Goal: Information Seeking & Learning: Get advice/opinions

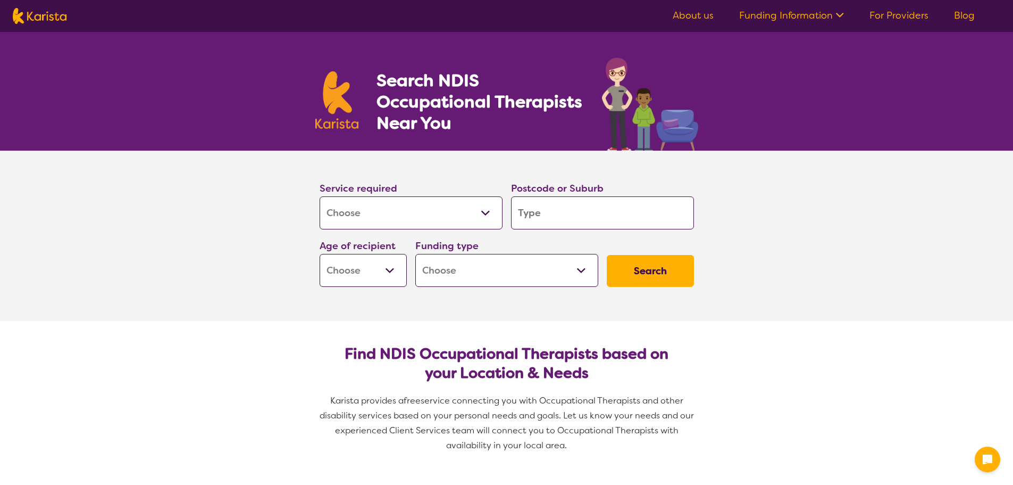
select select "[MEDICAL_DATA]"
click at [561, 207] on input "search" at bounding box center [602, 212] width 183 height 33
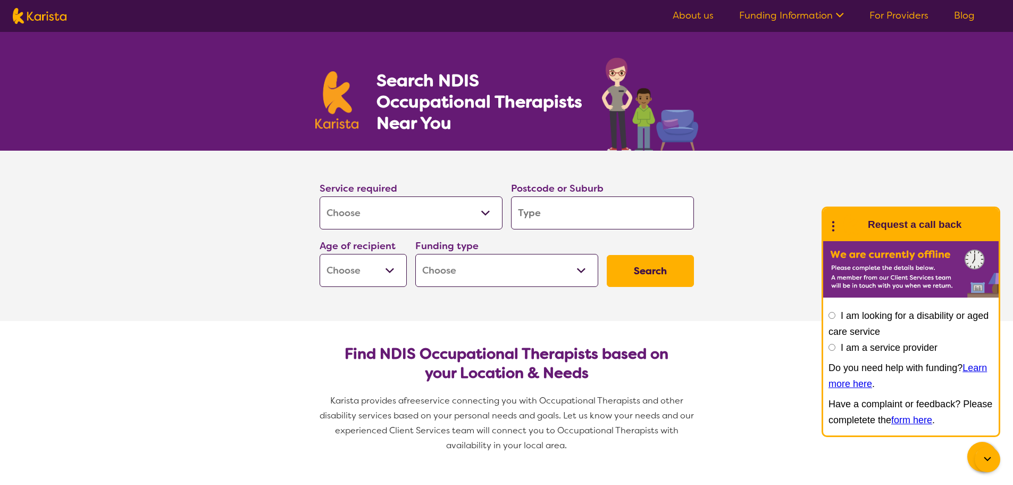
type input "3976"
click at [562, 243] on em "[GEOGRAPHIC_DATA]" at bounding box center [564, 242] width 90 height 11
click at [391, 279] on select "Early Childhood - 0 to 9 Child - 10 to 11 Adolescent - 12 to 17 Adult - 18 to 6…" at bounding box center [363, 270] width 87 height 33
select select "AD"
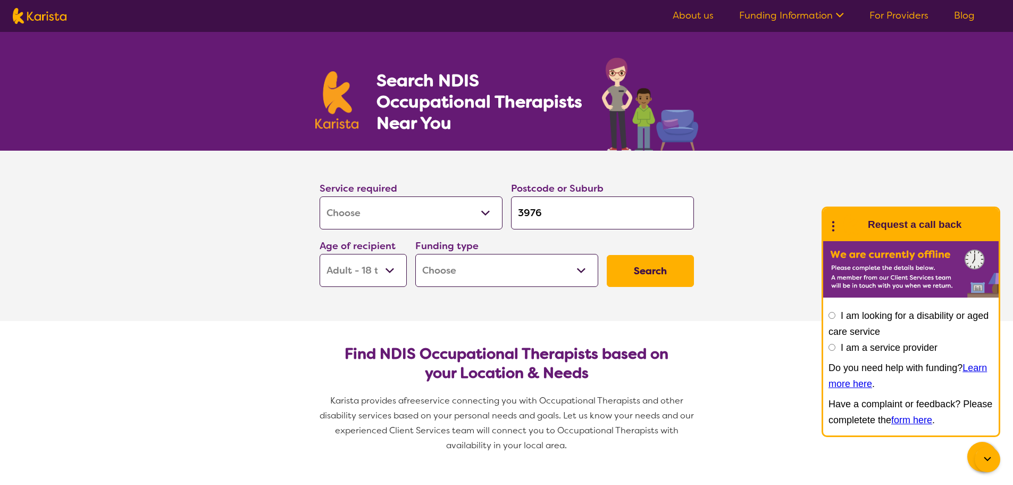
click at [320, 254] on select "Early Childhood - 0 to 9 Child - 10 to 11 Adolescent - 12 to 17 Adult - 18 to 6…" at bounding box center [363, 270] width 87 height 33
select select "AD"
click at [504, 262] on select "Home Care Package (HCP) National Disability Insurance Scheme (NDIS) I don't know" at bounding box center [506, 270] width 183 height 33
select select "NDIS"
click at [415, 254] on select "Home Care Package (HCP) National Disability Insurance Scheme (NDIS) I don't know" at bounding box center [506, 270] width 183 height 33
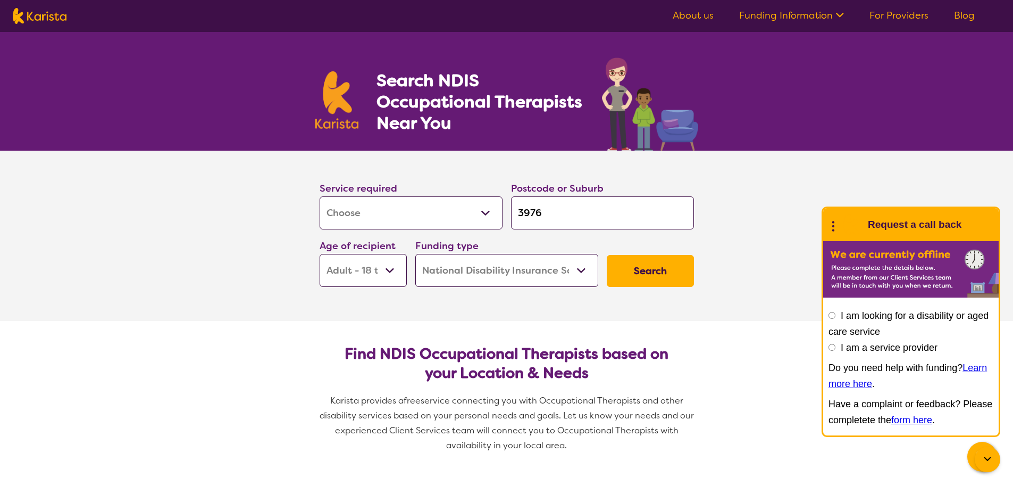
select select "NDIS"
click at [646, 276] on button "Search" at bounding box center [650, 271] width 87 height 32
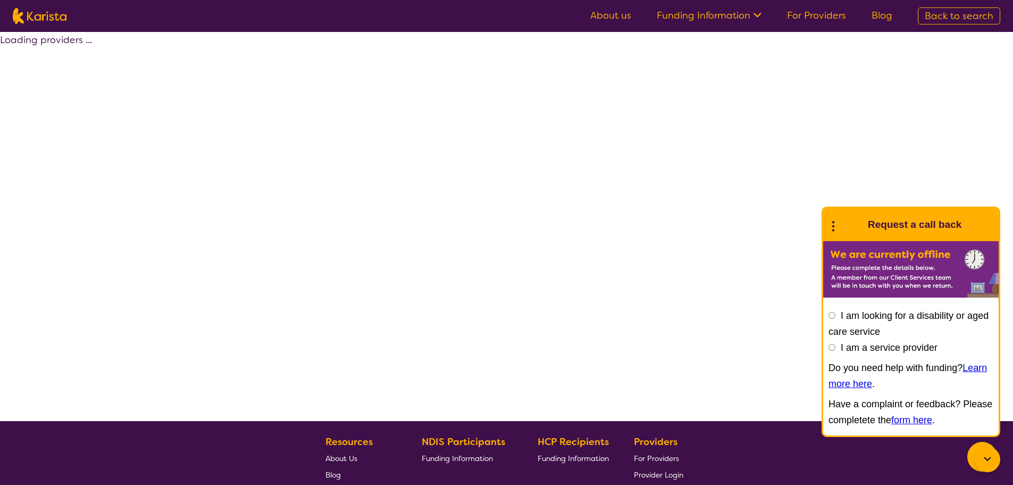
select select "by_score"
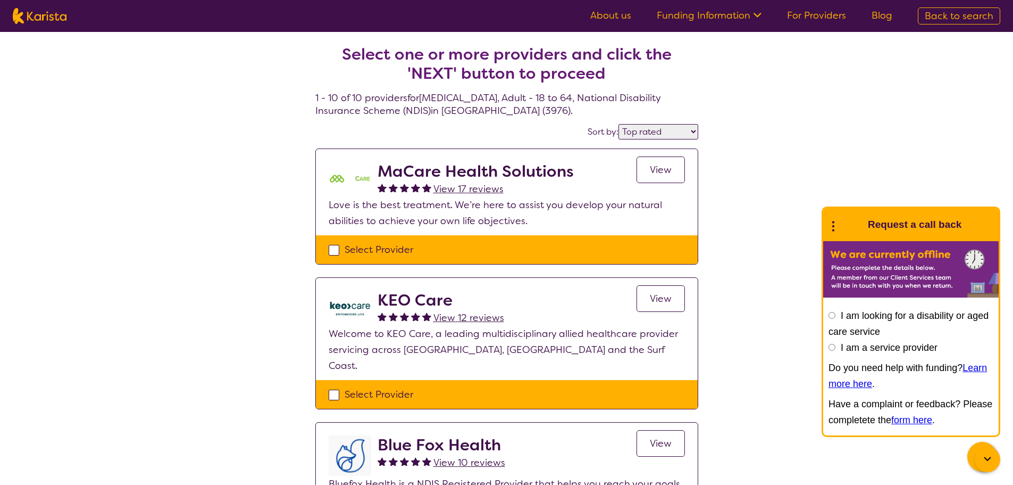
click at [453, 188] on span "View 17 reviews" at bounding box center [468, 188] width 70 height 13
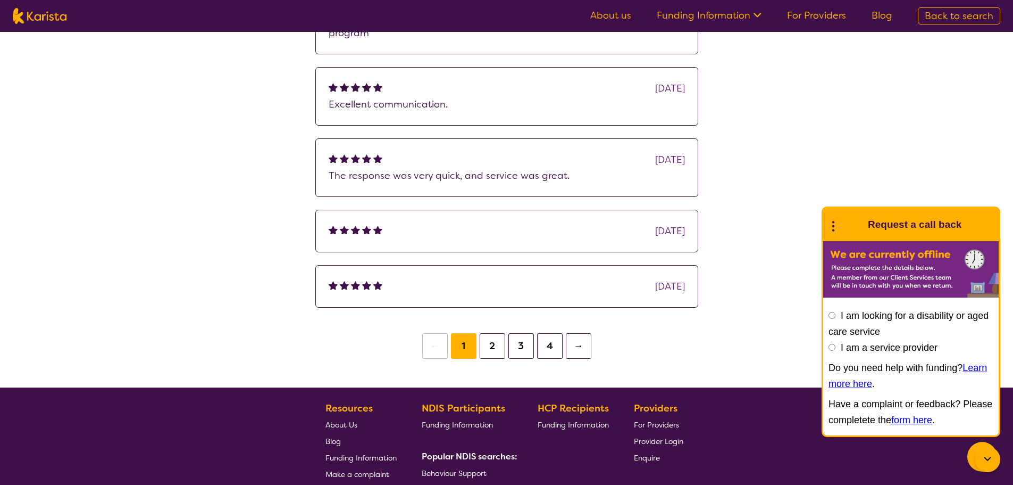
scroll to position [266, 0]
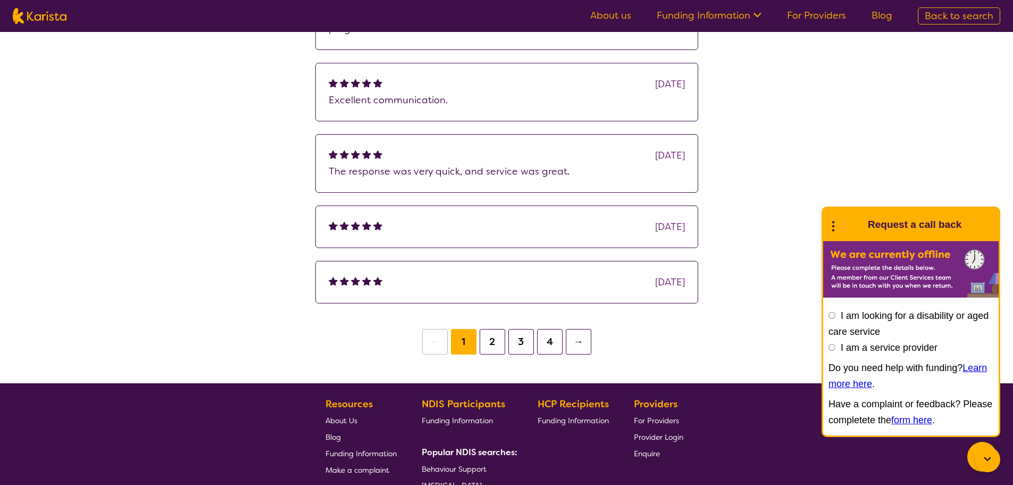
click at [491, 337] on button "2" at bounding box center [493, 342] width 26 height 26
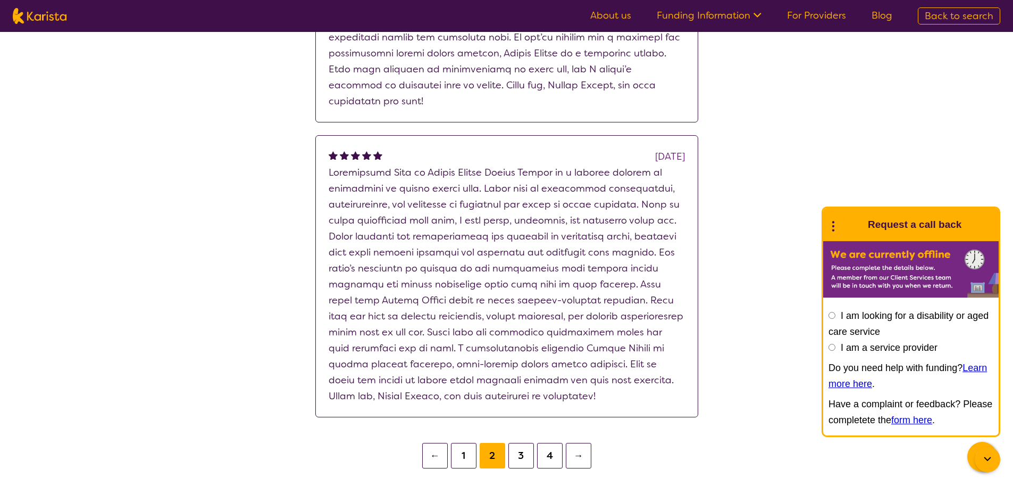
scroll to position [1276, 0]
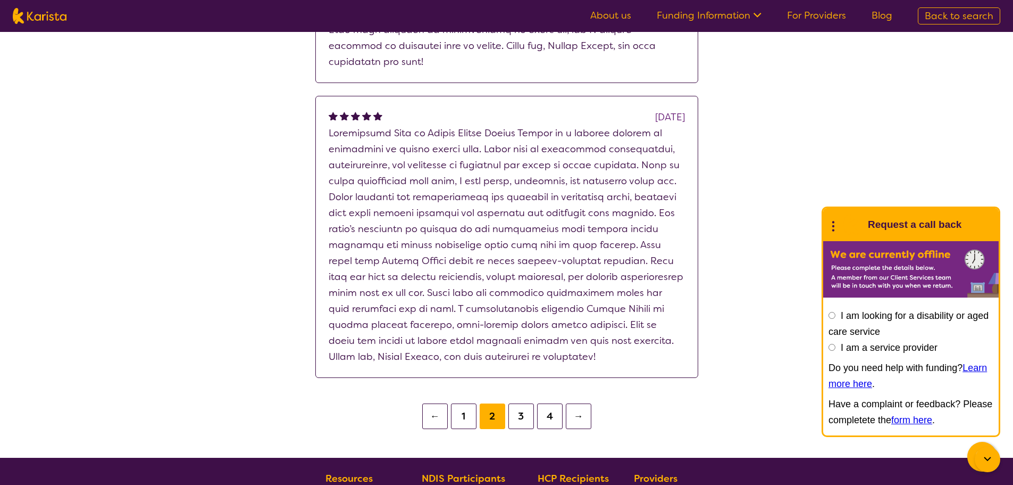
click at [523, 403] on button "3" at bounding box center [521, 416] width 26 height 26
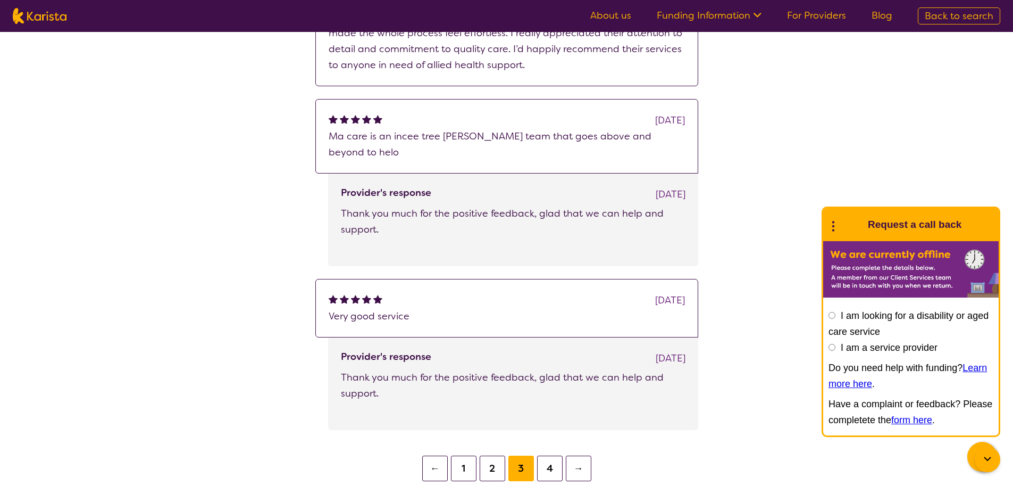
scroll to position [920, 0]
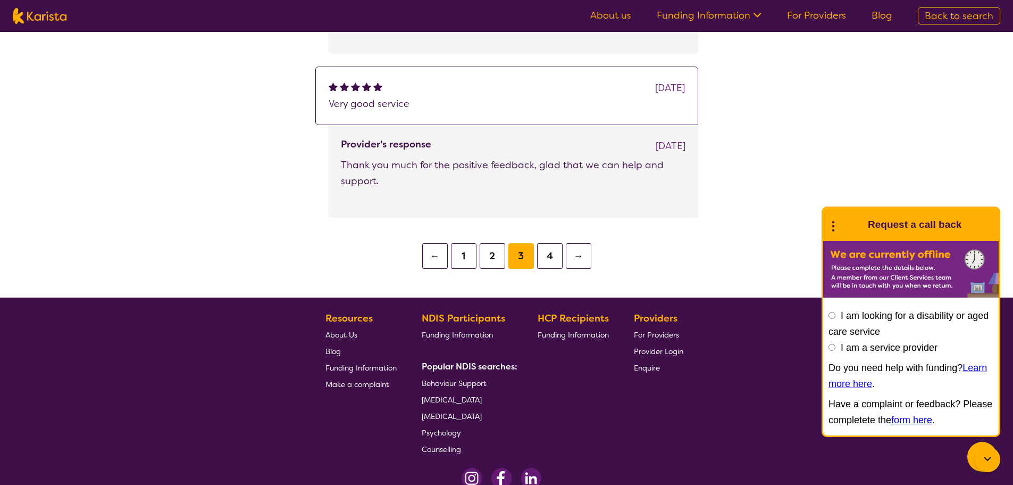
click at [486, 243] on button "2" at bounding box center [493, 256] width 26 height 26
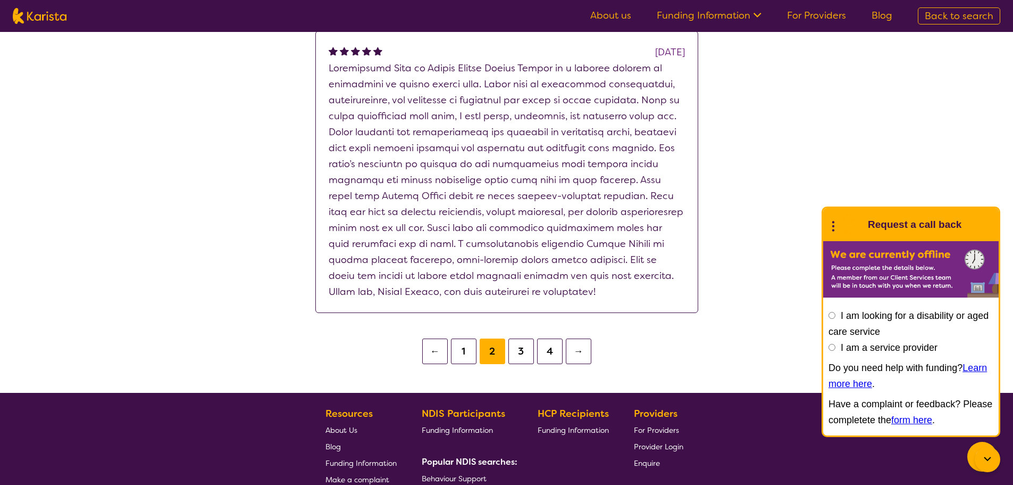
scroll to position [1490, 0]
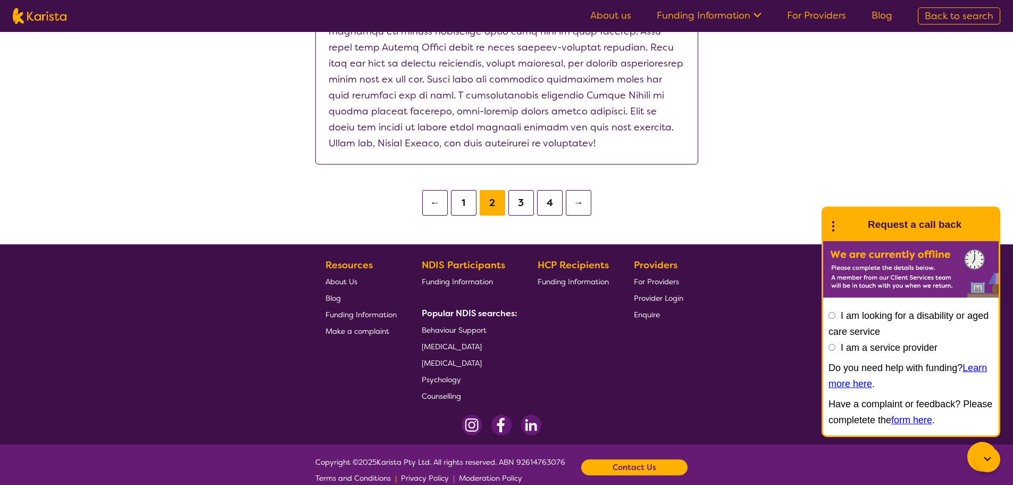
click at [463, 190] on button "1" at bounding box center [464, 203] width 26 height 26
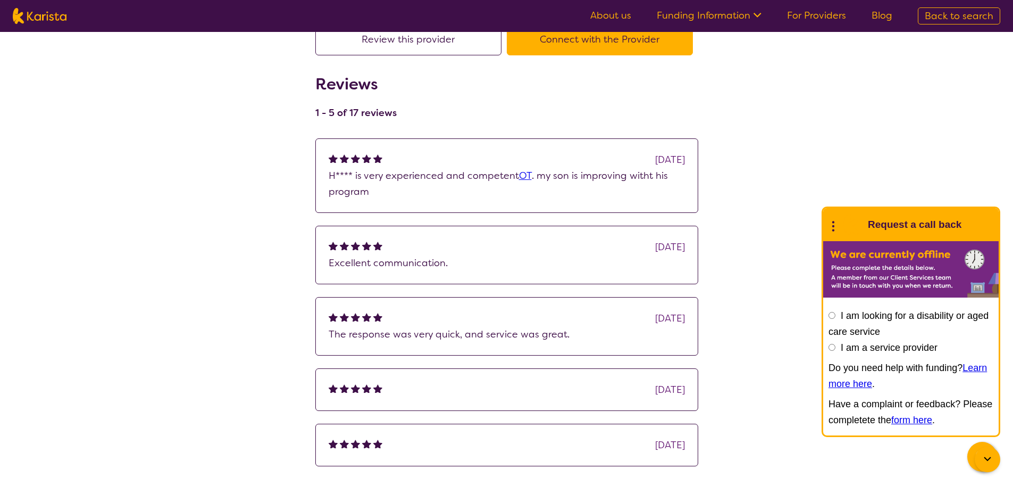
scroll to position [155, 0]
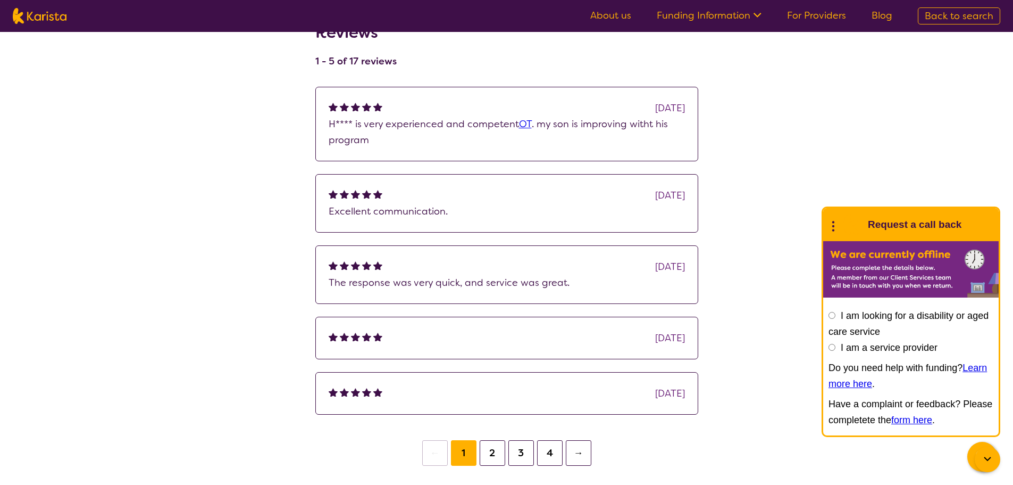
click at [491, 457] on button "2" at bounding box center [493, 453] width 26 height 26
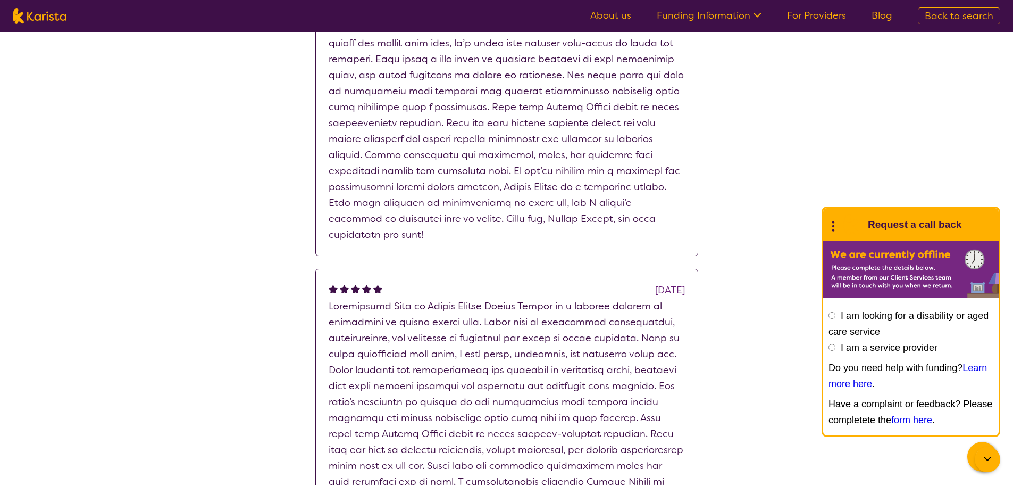
scroll to position [1112, 0]
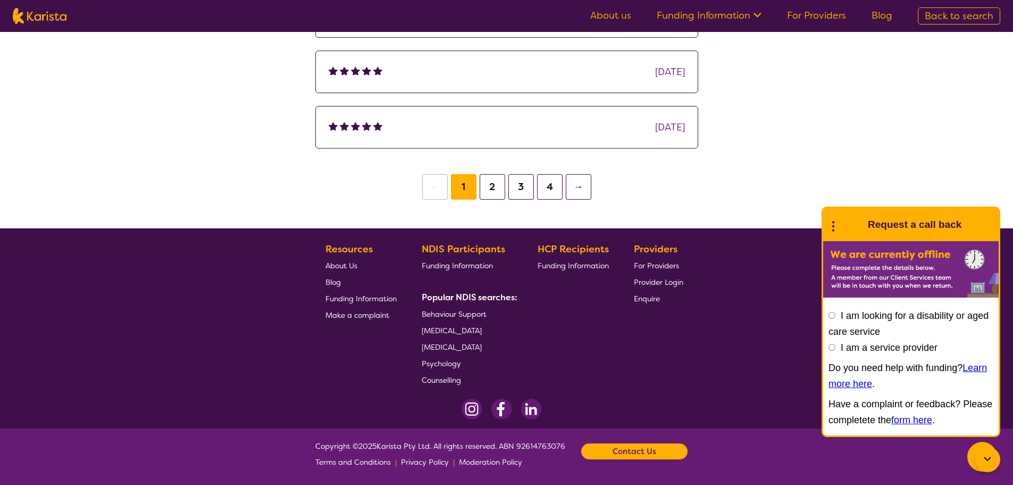
scroll to position [266, 0]
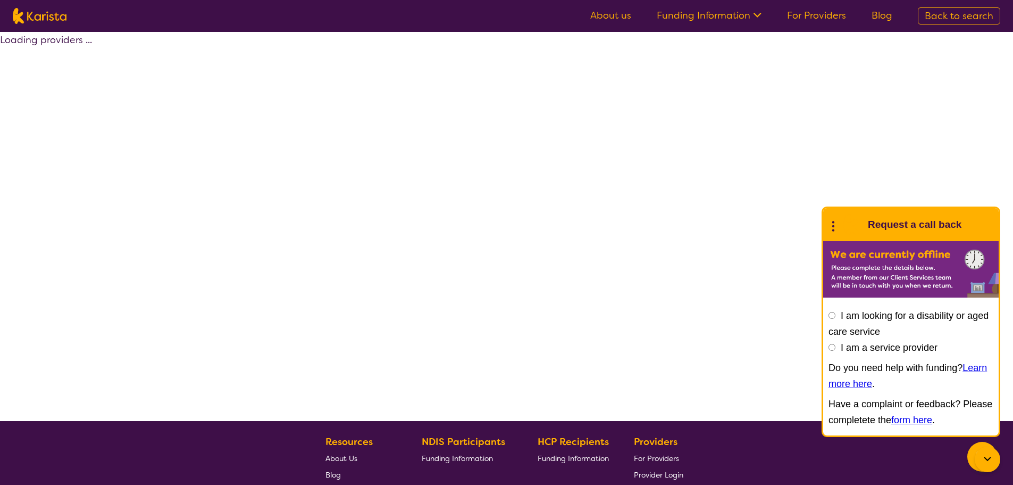
select select "by_score"
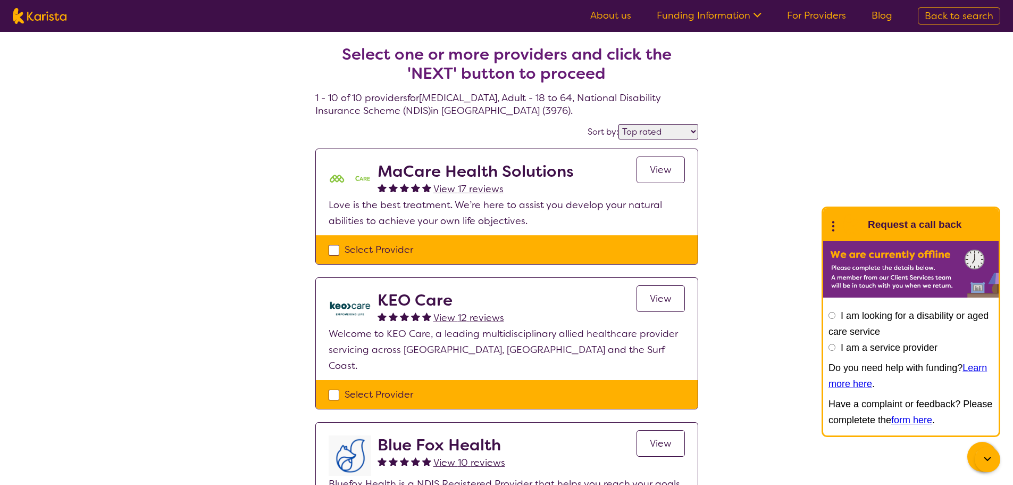
click at [456, 317] on span "View 12 reviews" at bounding box center [468, 317] width 71 height 13
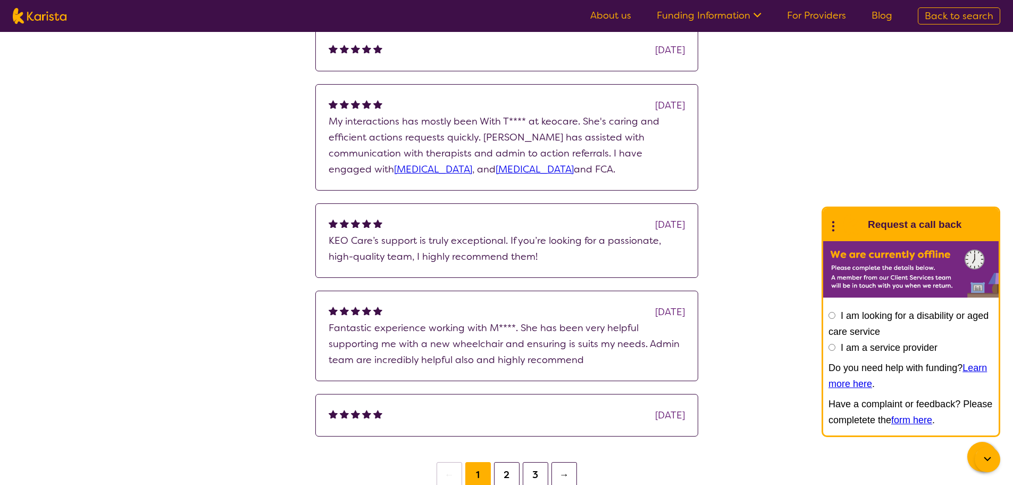
scroll to position [266, 0]
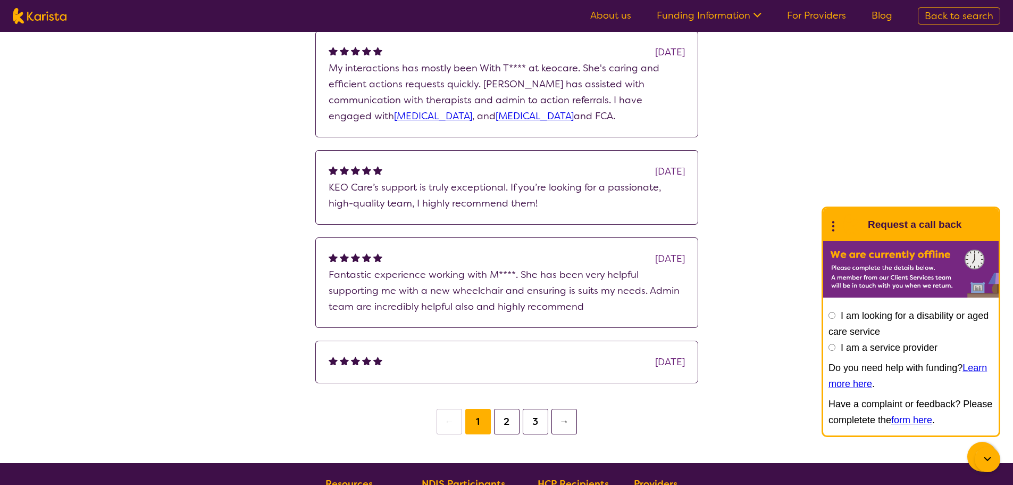
click at [505, 423] on button "2" at bounding box center [507, 421] width 26 height 26
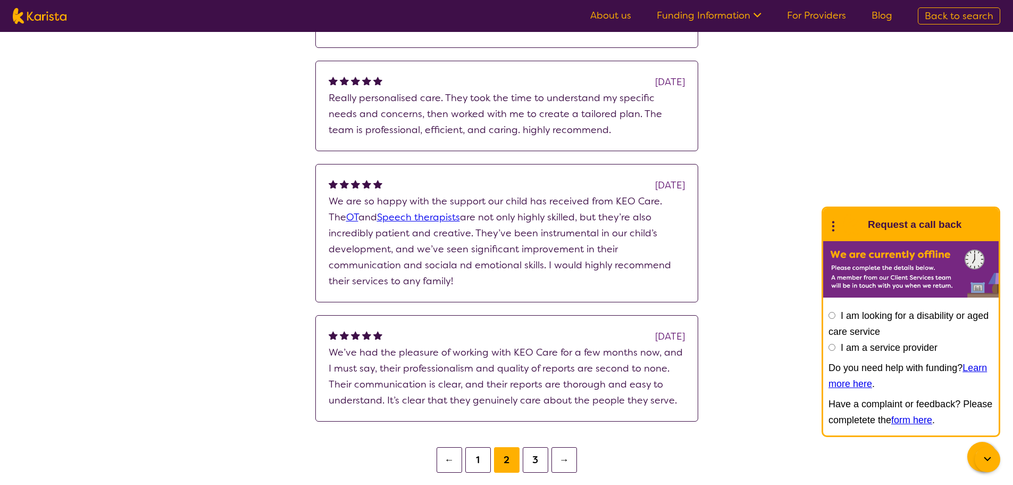
scroll to position [479, 0]
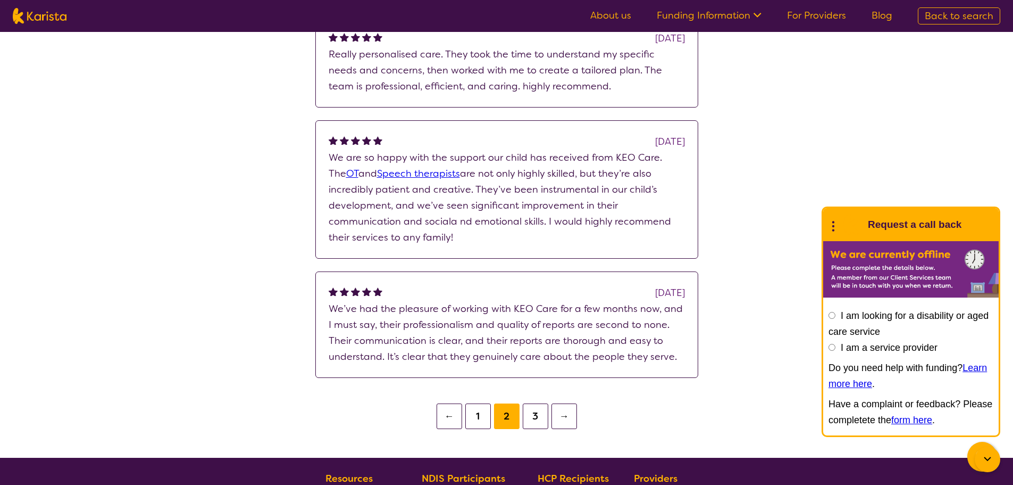
click at [533, 412] on button "3" at bounding box center [536, 416] width 26 height 26
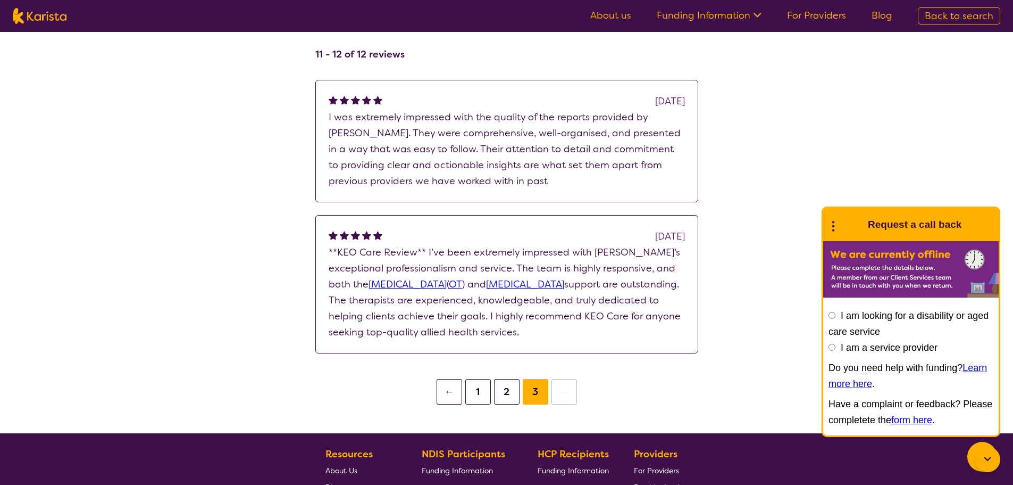
scroll to position [154, 0]
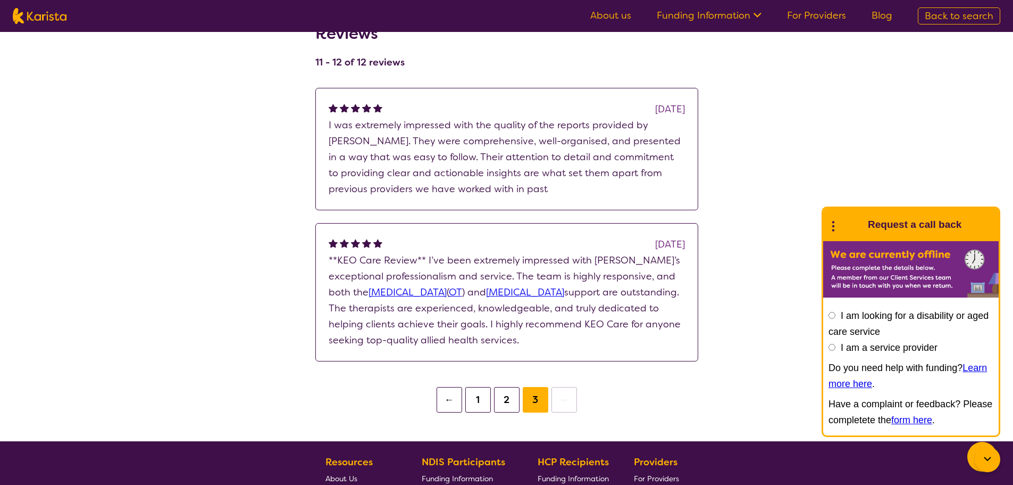
click at [474, 405] on button "1" at bounding box center [478, 400] width 26 height 26
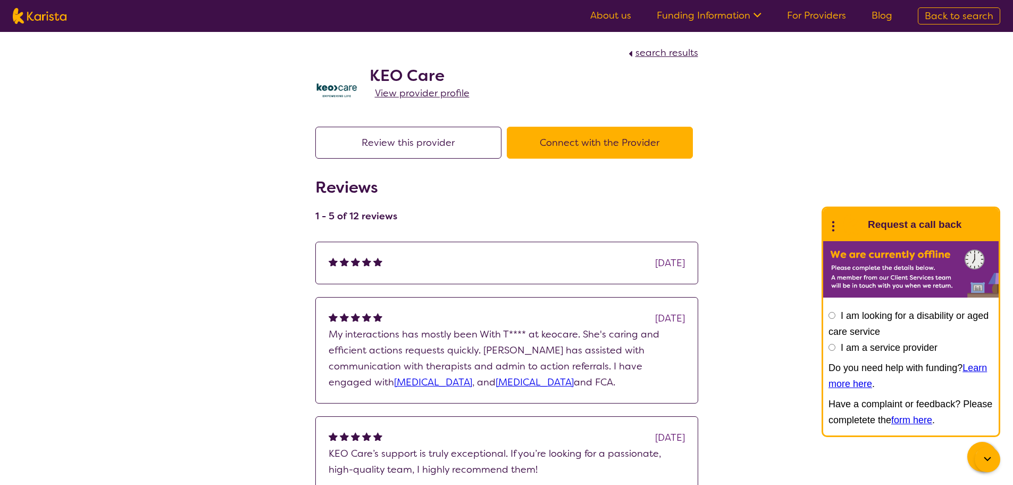
scroll to position [154, 0]
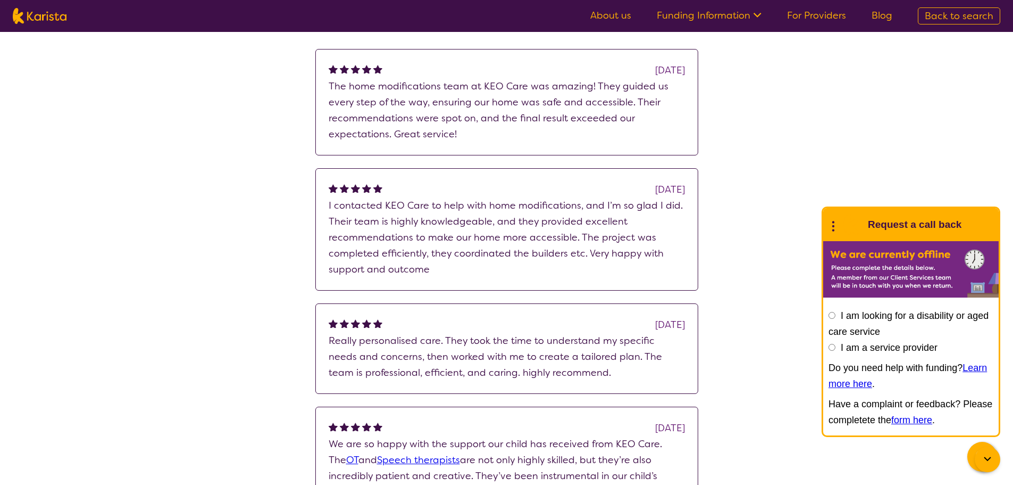
scroll to position [266, 0]
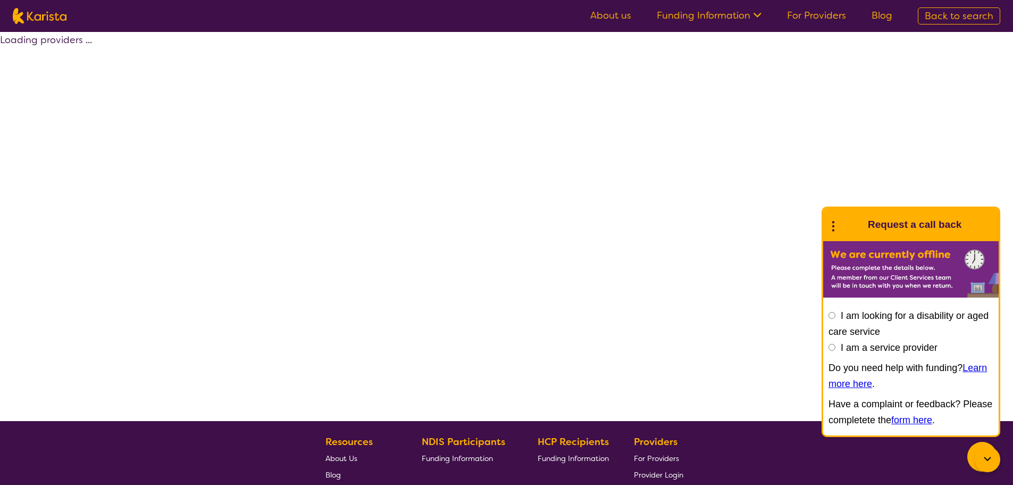
select select "by_score"
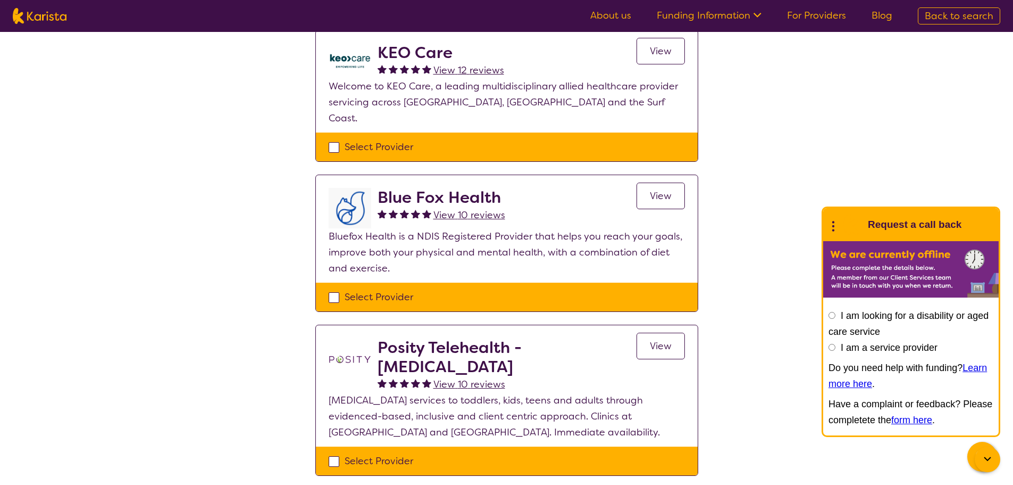
scroll to position [266, 0]
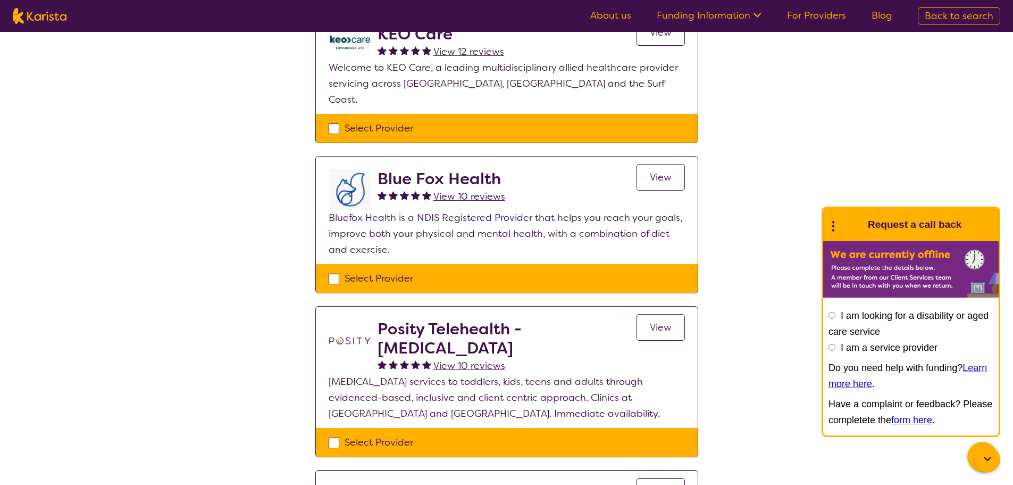
click at [456, 190] on span "View 10 reviews" at bounding box center [469, 196] width 72 height 13
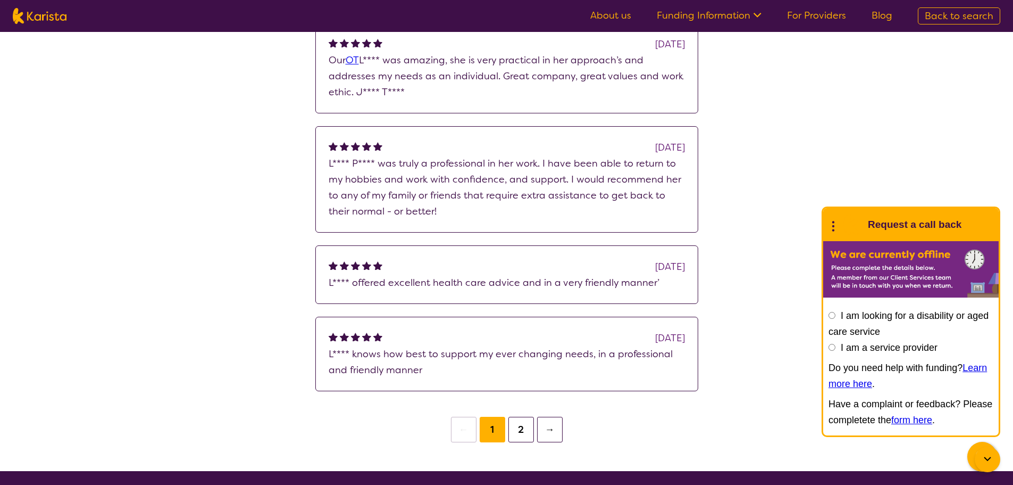
scroll to position [319, 0]
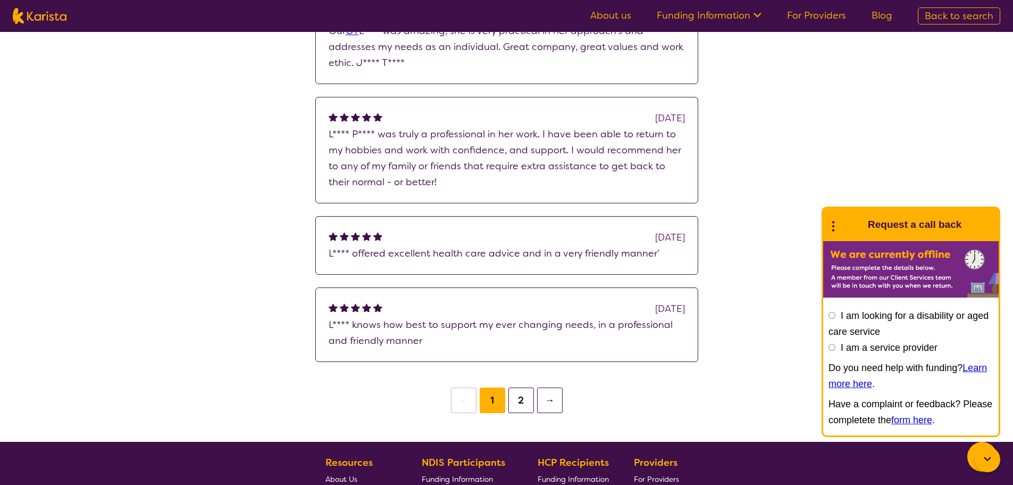
click at [519, 405] on button "2" at bounding box center [521, 400] width 26 height 26
